Goal: Navigation & Orientation: Find specific page/section

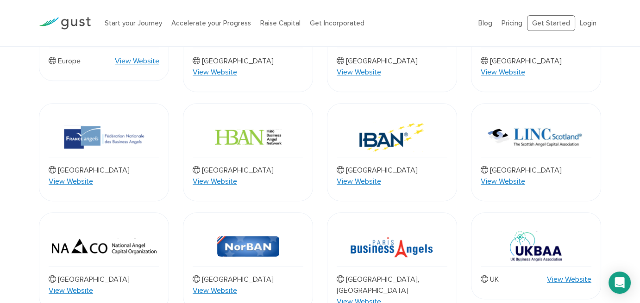
scroll to position [899, 0]
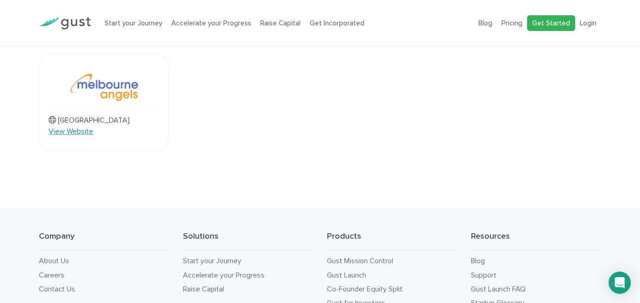
click at [540, 20] on link "Get Started" at bounding box center [551, 23] width 48 height 16
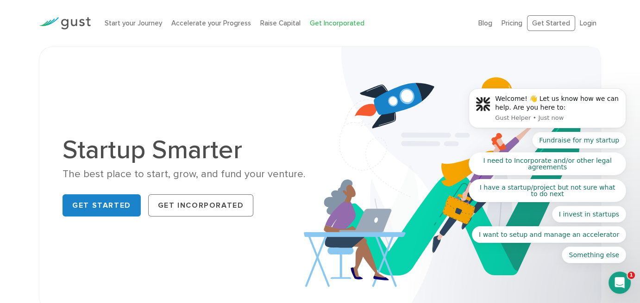
click at [335, 23] on link "Get Incorporated" at bounding box center [337, 23] width 55 height 8
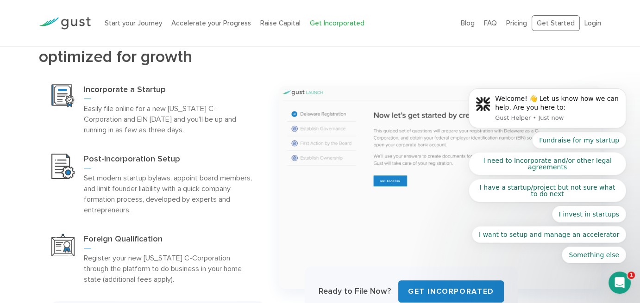
click at [75, 14] on div at bounding box center [65, 22] width 66 height 31
click at [72, 21] on img at bounding box center [65, 23] width 52 height 13
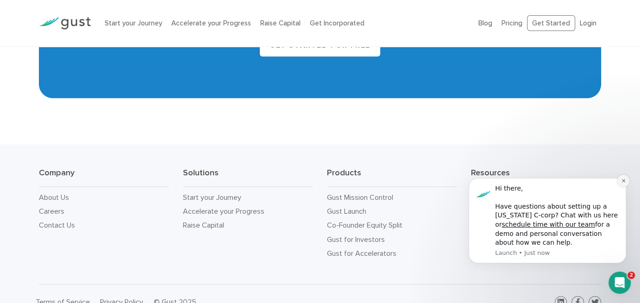
click at [623, 185] on button "Dismiss notification" at bounding box center [623, 181] width 12 height 12
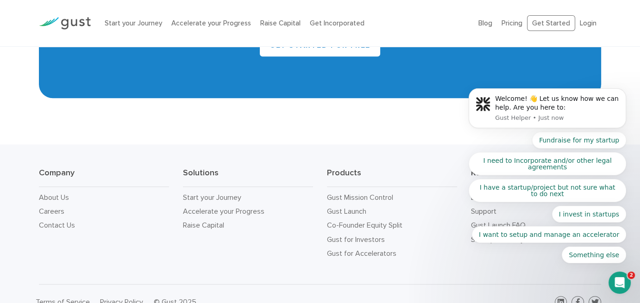
click at [441, 145] on div "Company About Us Careers Contact Us Solutions Start your Journey Accelerate you…" at bounding box center [320, 215] width 640 height 140
click at [617, 285] on icon "Open Intercom Messenger" at bounding box center [619, 283] width 15 height 15
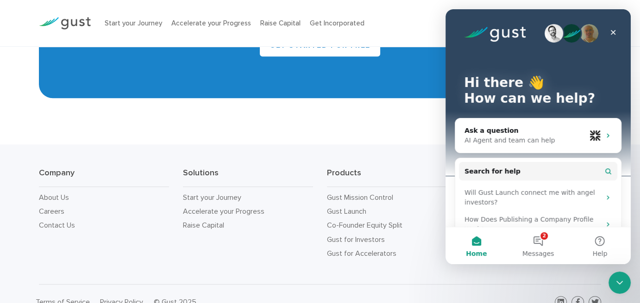
click at [506, 294] on div at bounding box center [464, 302] width 288 height 17
click at [612, 33] on icon "Close" at bounding box center [613, 32] width 5 height 5
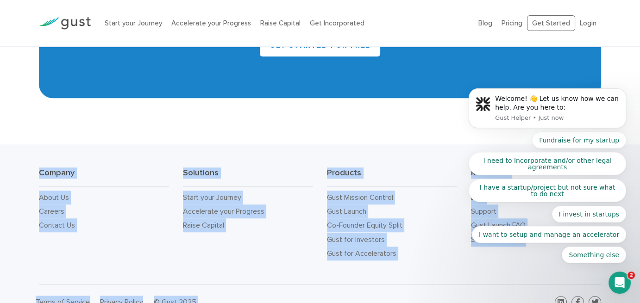
drag, startPoint x: 481, startPoint y: 82, endPoint x: 467, endPoint y: 245, distance: 163.6
copy div "Company About Us Careers Contact Us Solutions Start your Journey Accelerate you…"
click at [298, 237] on div "Solutions Start your Journey Accelerate your Progress Raise Capital" at bounding box center [248, 215] width 144 height 94
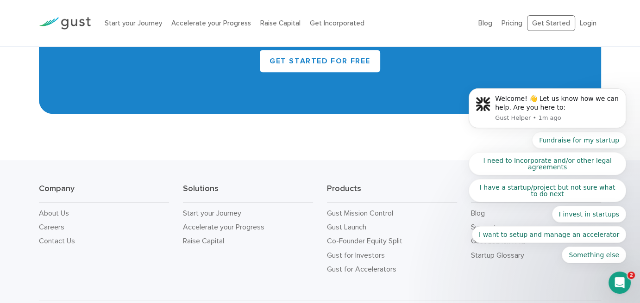
scroll to position [4176, 0]
